Goal: Find specific page/section: Find specific page/section

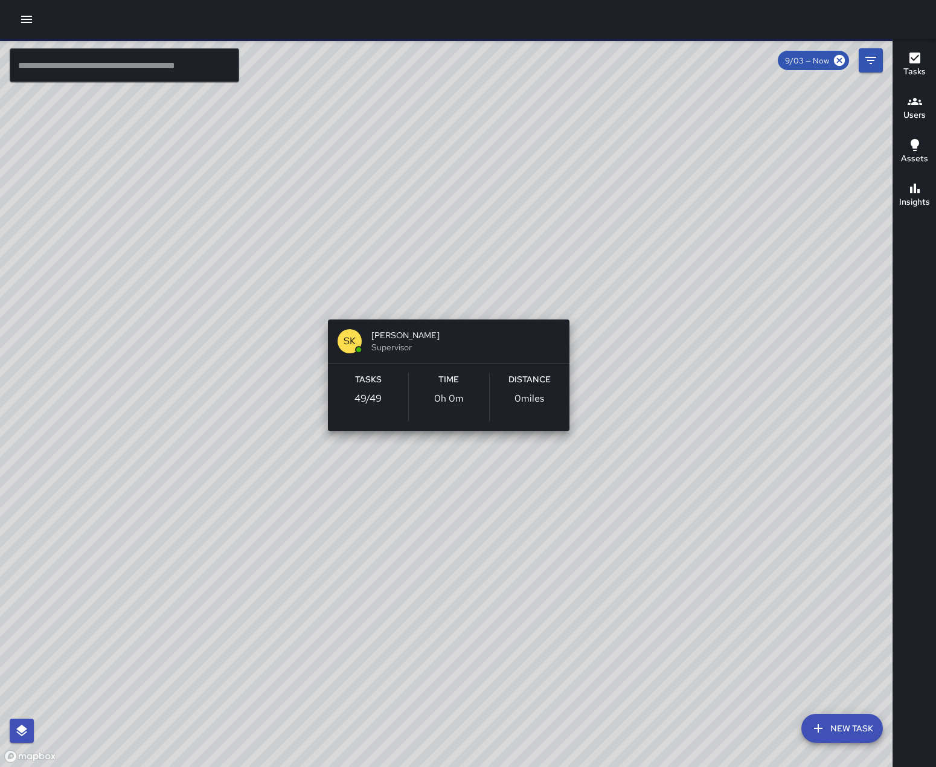
click at [449, 301] on div "SK [PERSON_NAME] Supervisor Tasks 49 / 49 Time 0h 0m Distance 0 miles" at bounding box center [446, 403] width 892 height 728
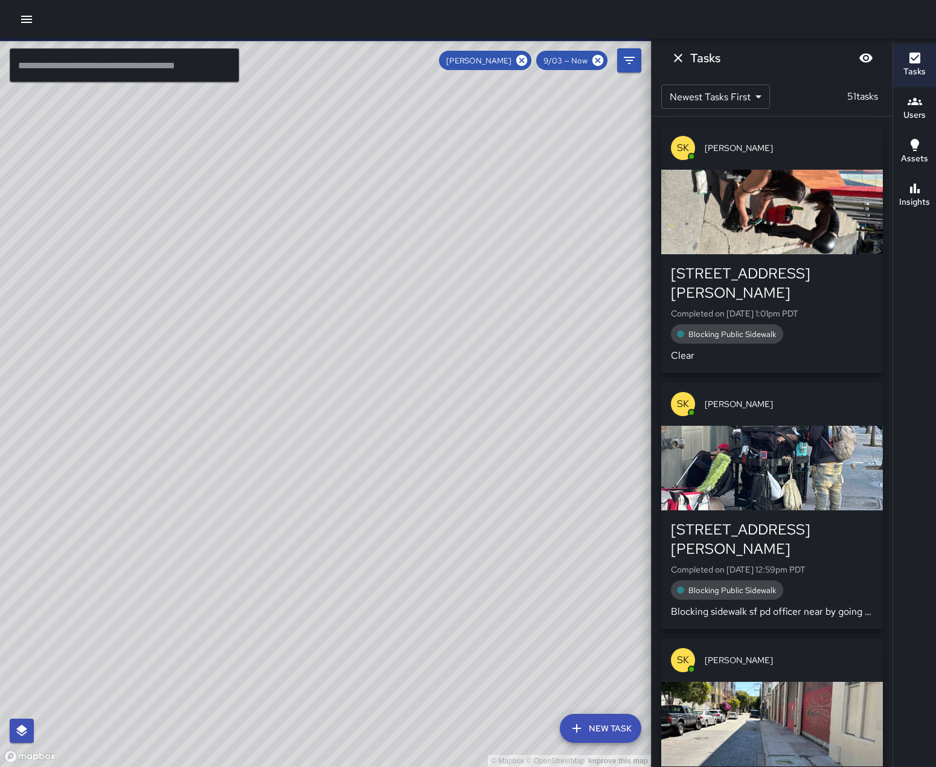
click at [756, 182] on div "button" at bounding box center [772, 212] width 222 height 85
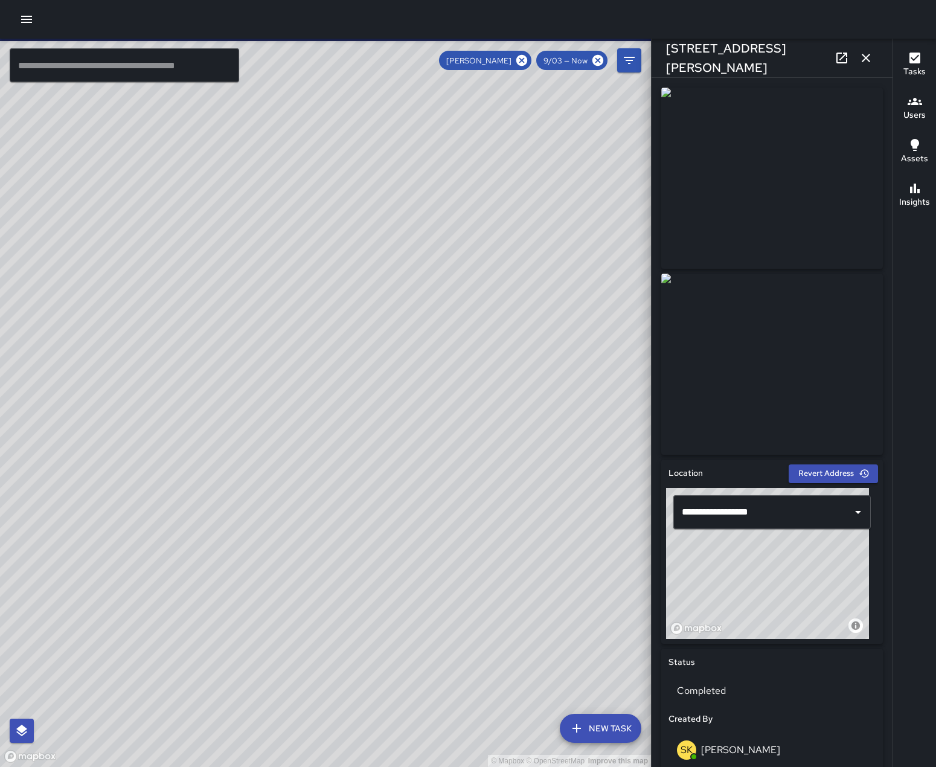
click at [869, 59] on icon "button" at bounding box center [865, 58] width 14 height 14
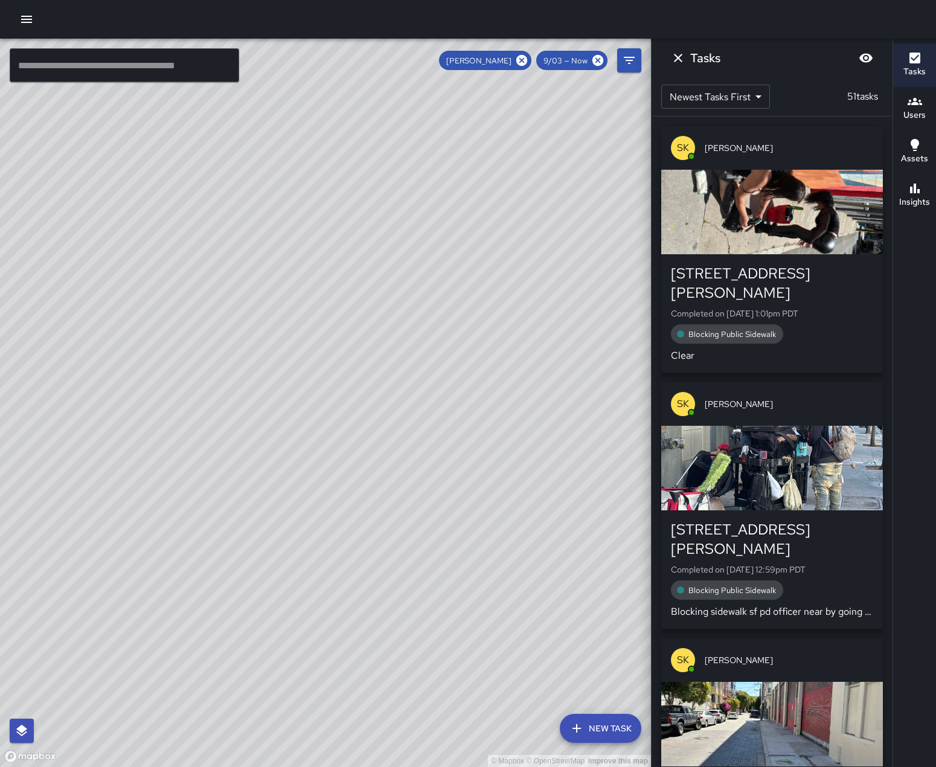
click at [789, 218] on div "button" at bounding box center [772, 212] width 222 height 85
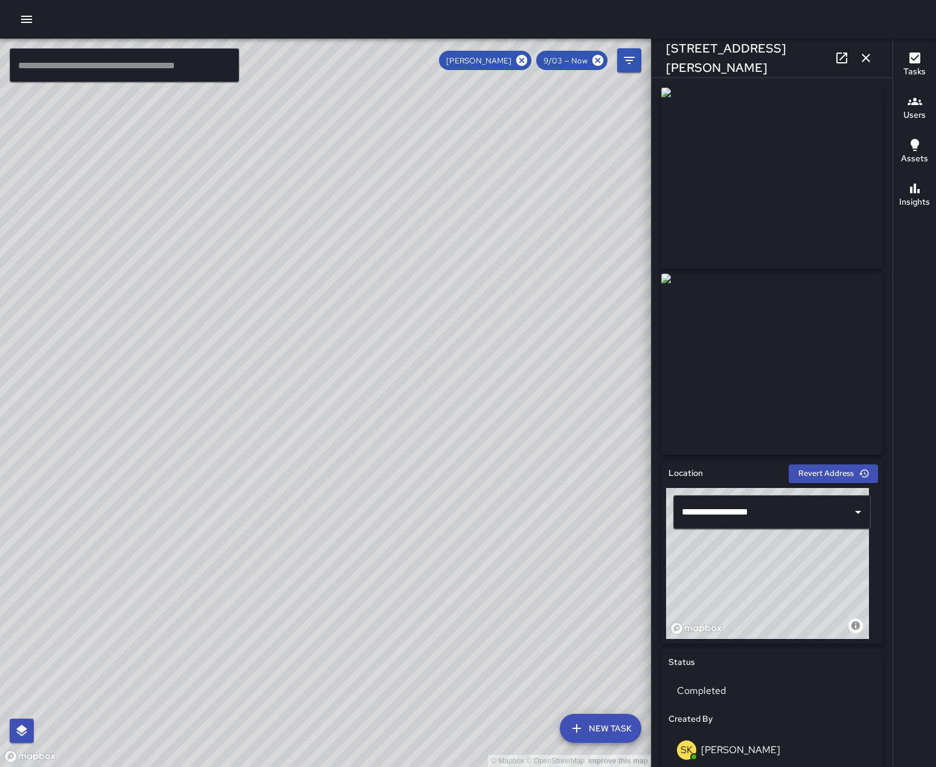
click at [742, 374] on img at bounding box center [772, 363] width 222 height 181
click at [864, 60] on icon "button" at bounding box center [865, 58] width 14 height 14
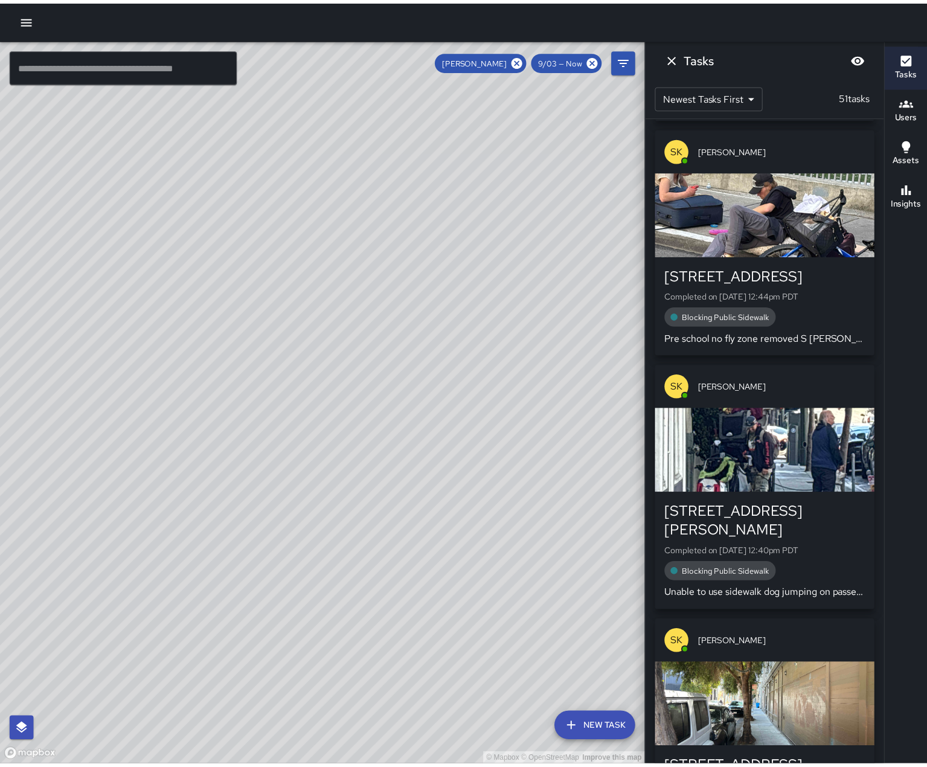
scroll to position [1022, 0]
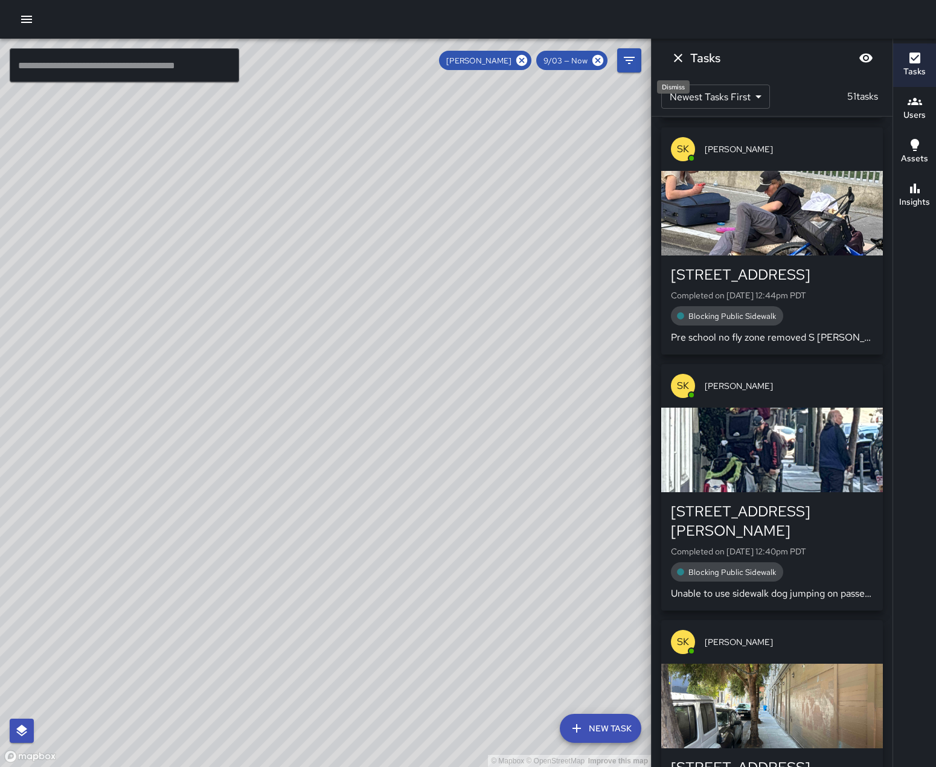
click at [677, 62] on icon "Dismiss" at bounding box center [678, 58] width 14 height 14
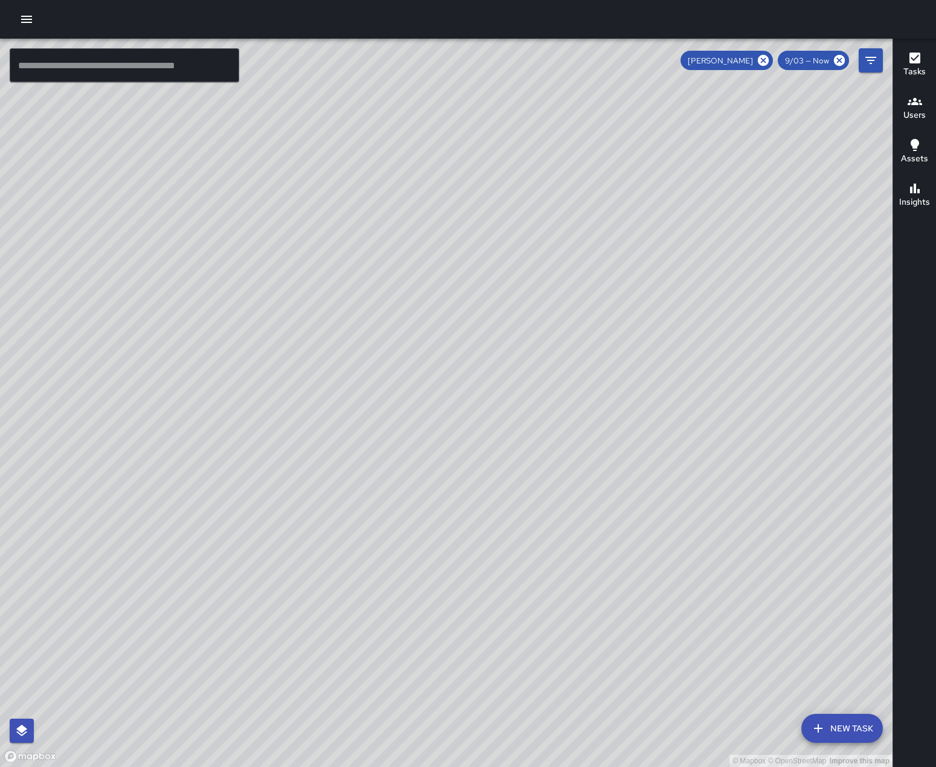
click at [28, 21] on icon "button" at bounding box center [26, 19] width 14 height 14
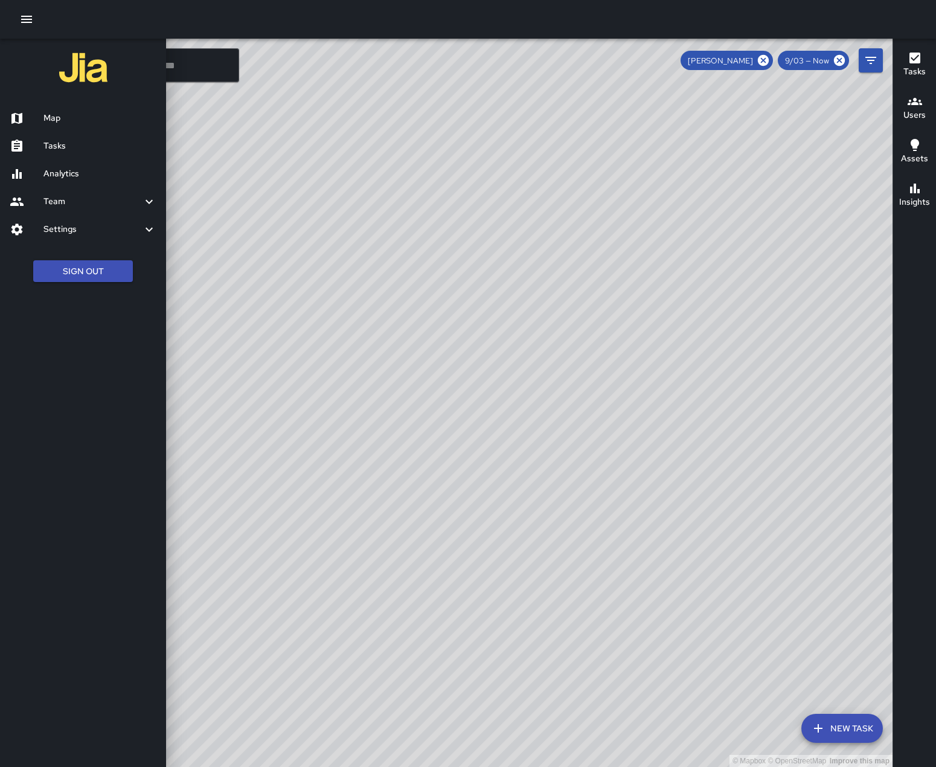
click at [51, 180] on h6 "Analytics" at bounding box center [99, 173] width 113 height 13
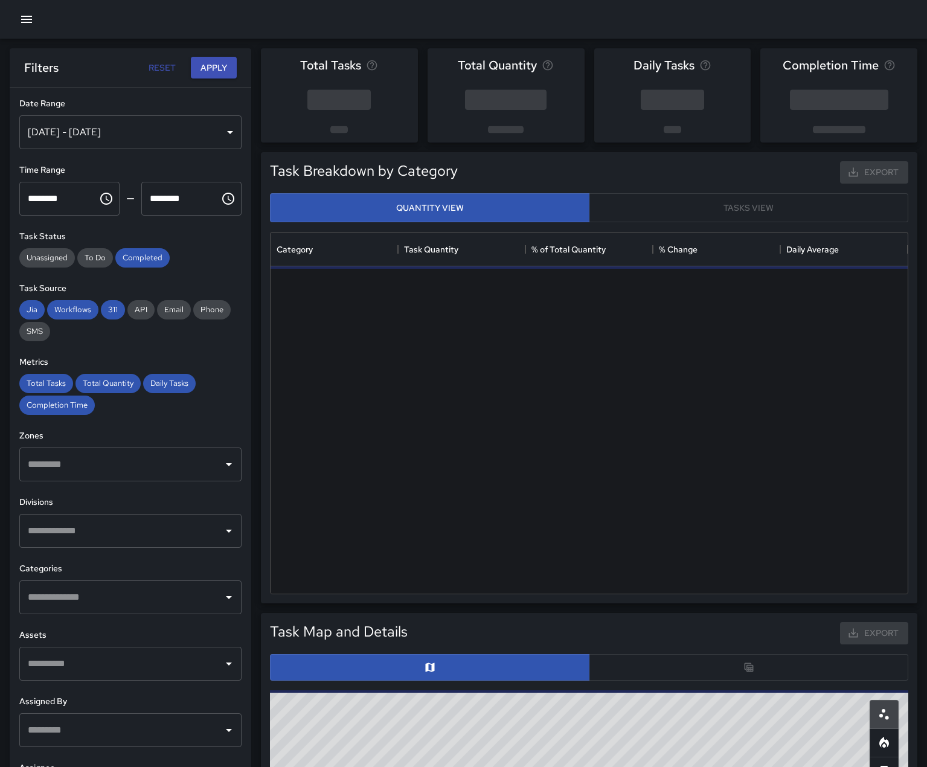
scroll to position [352, 628]
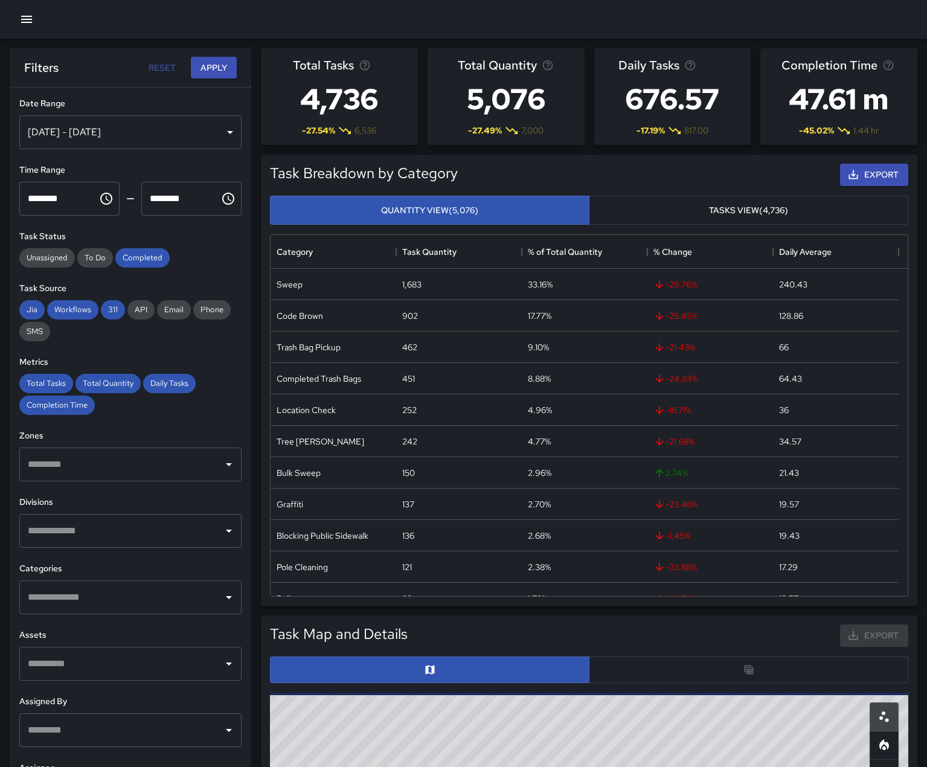
click at [170, 547] on div "​" at bounding box center [130, 531] width 222 height 34
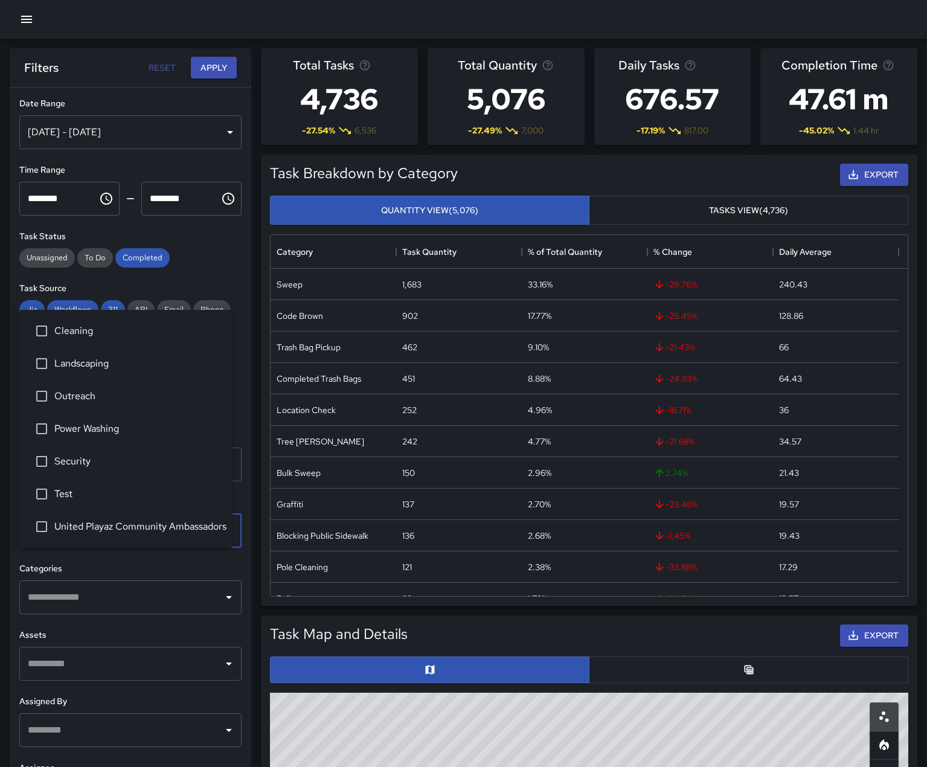
click at [65, 457] on span "Security" at bounding box center [138, 461] width 168 height 14
click at [179, 614] on div "​" at bounding box center [130, 597] width 222 height 34
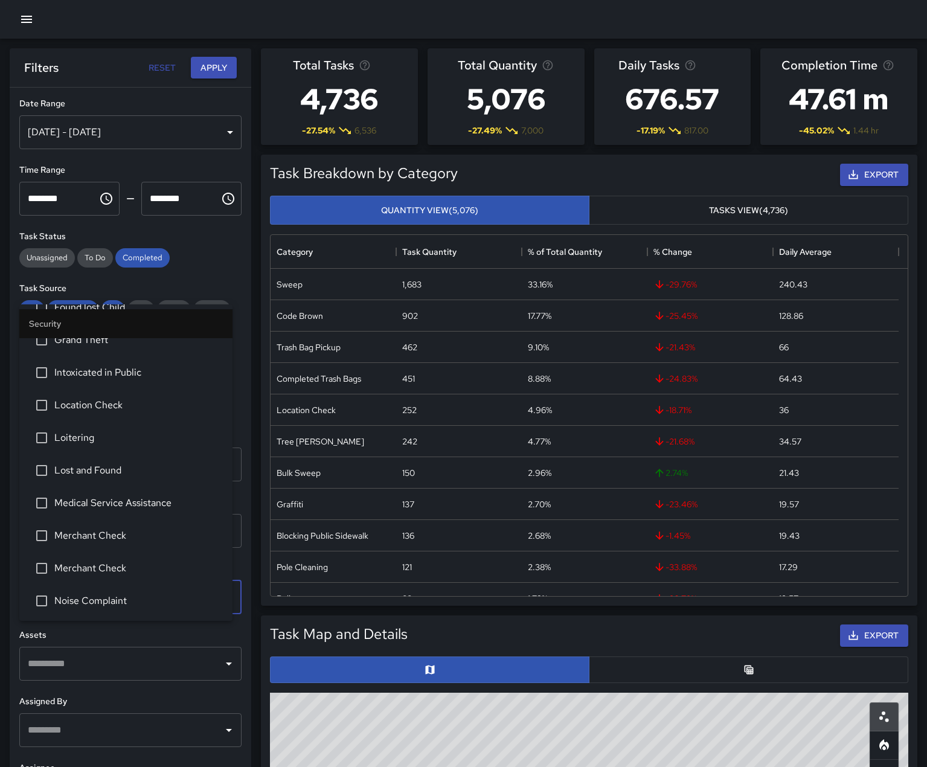
scroll to position [1106, 0]
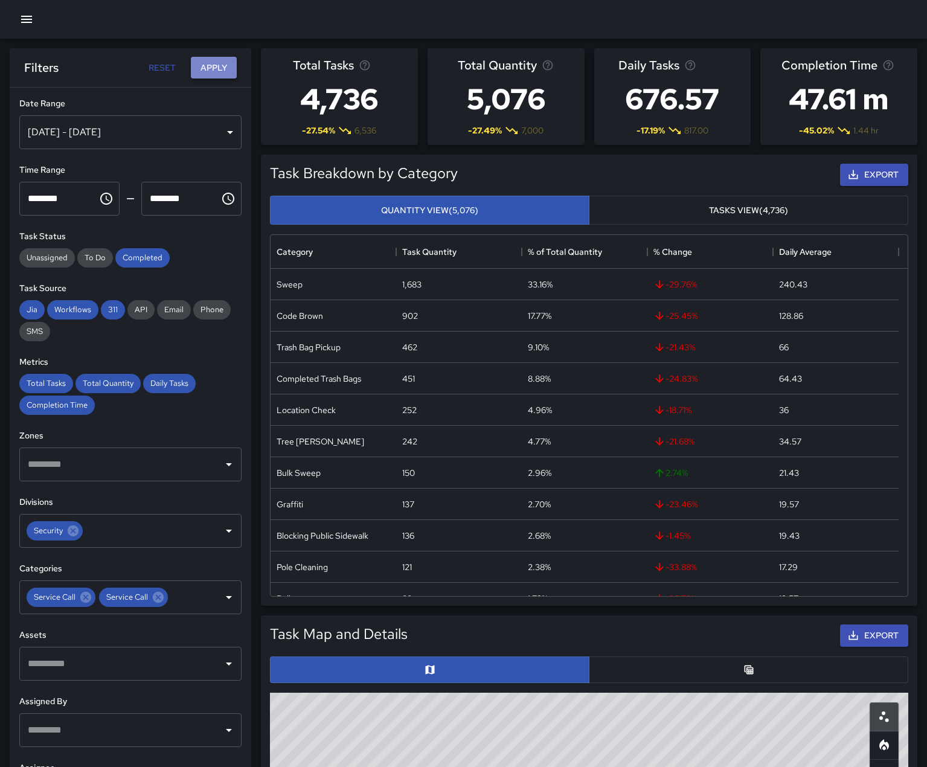
click at [209, 72] on button "Apply" at bounding box center [214, 68] width 46 height 22
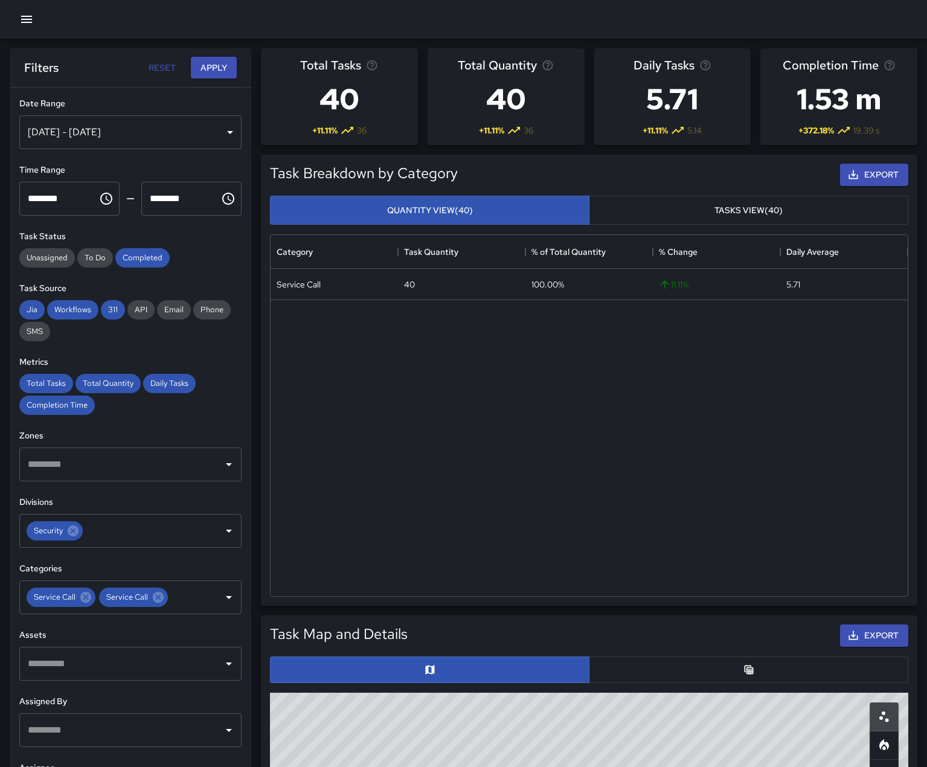
click at [716, 225] on button "Tasks View (40)" at bounding box center [747, 211] width 319 height 30
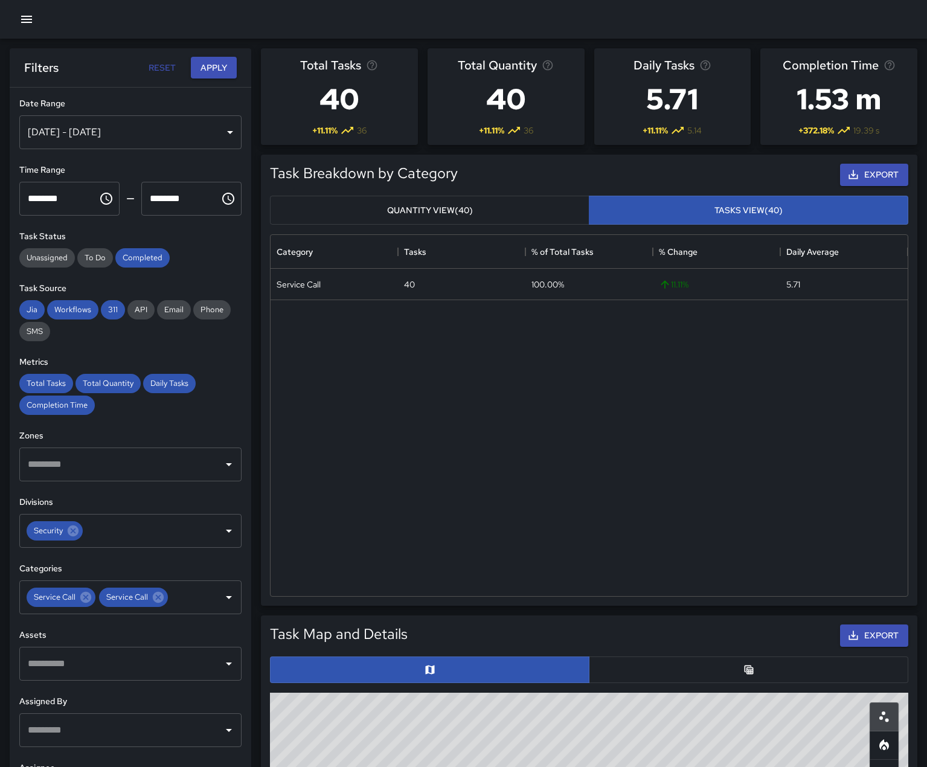
click at [529, 225] on button "Quantity View (40)" at bounding box center [429, 211] width 319 height 30
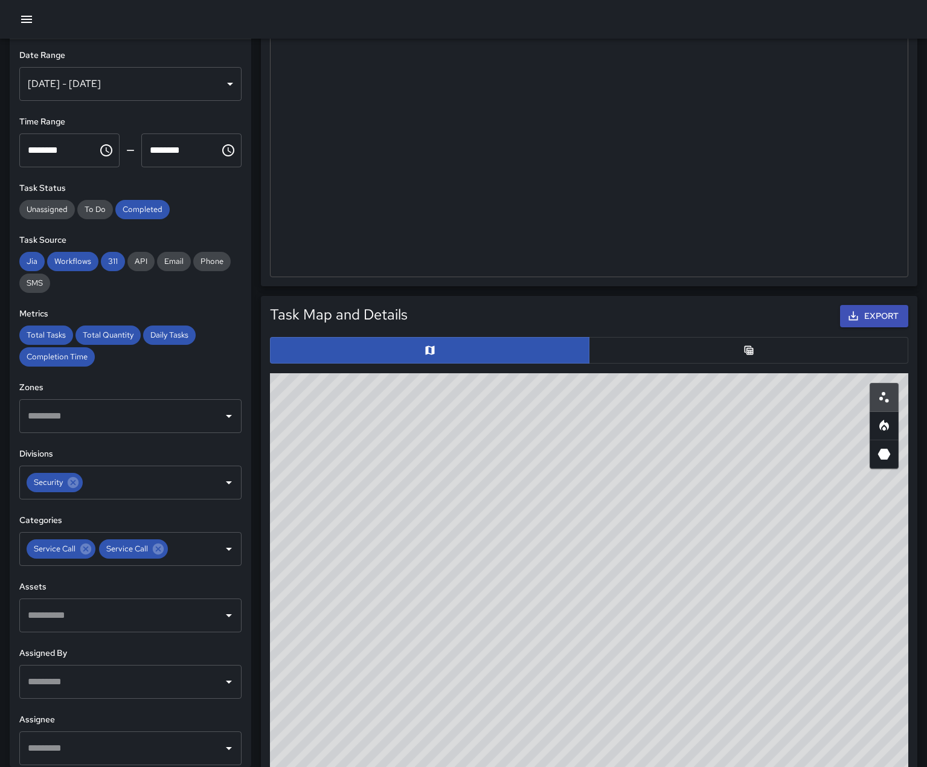
scroll to position [362, 0]
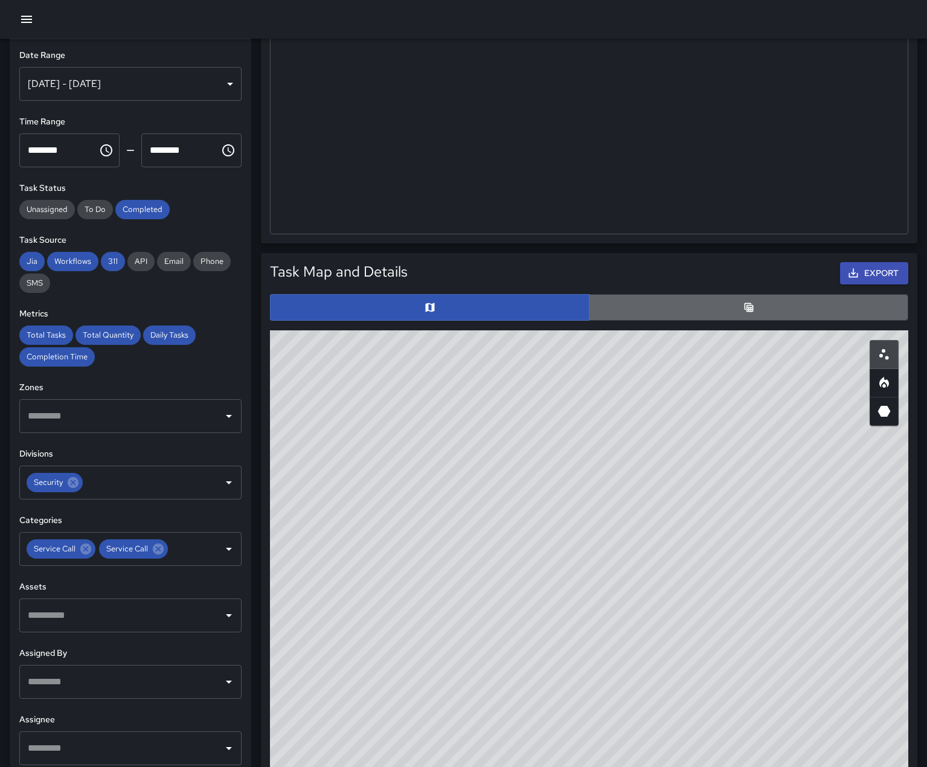
click at [736, 321] on button "button" at bounding box center [747, 307] width 319 height 27
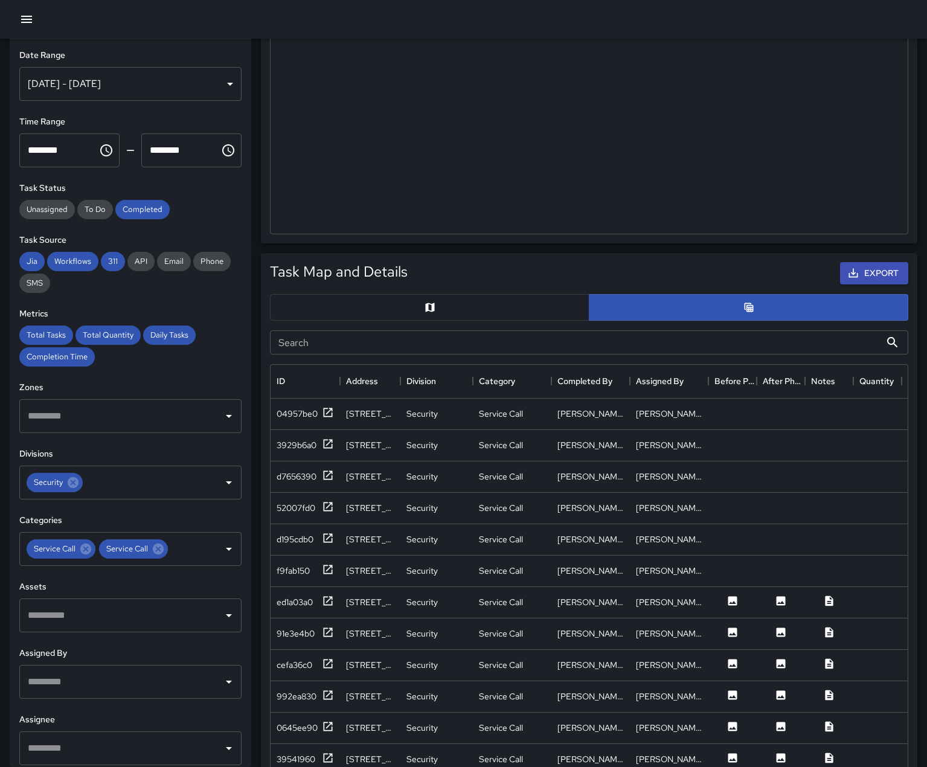
scroll to position [853, 0]
